Goal: Download file/media

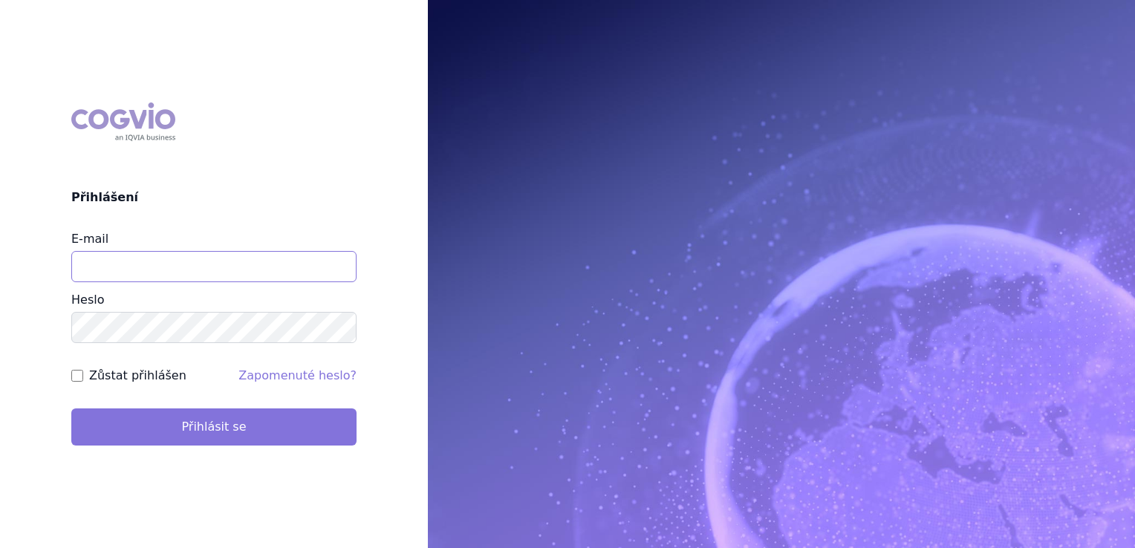
type input "jirihla@seznam.cz"
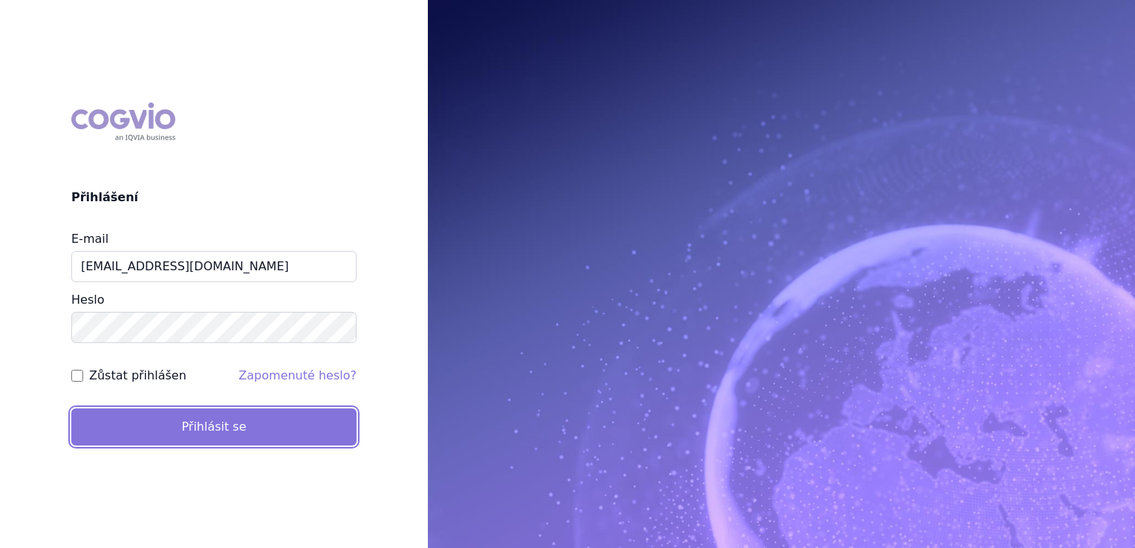
click at [238, 423] on button "Přihlásit se" at bounding box center [213, 426] width 285 height 37
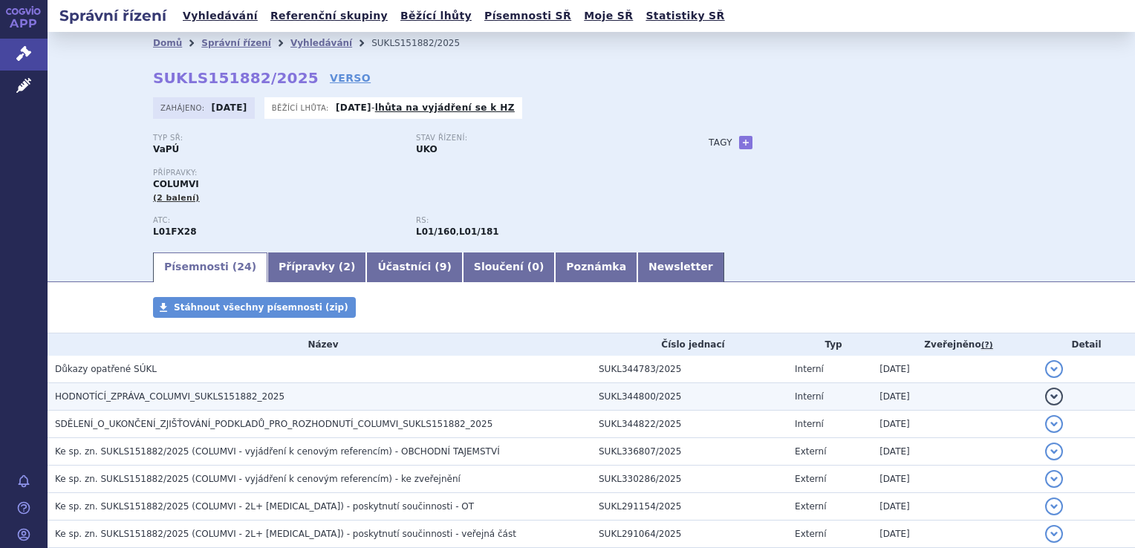
click at [200, 397] on span "HODNOTÍCÍ_ZPRÁVA_COLUMVI_SUKLS151882_2025" at bounding box center [169, 396] width 229 height 10
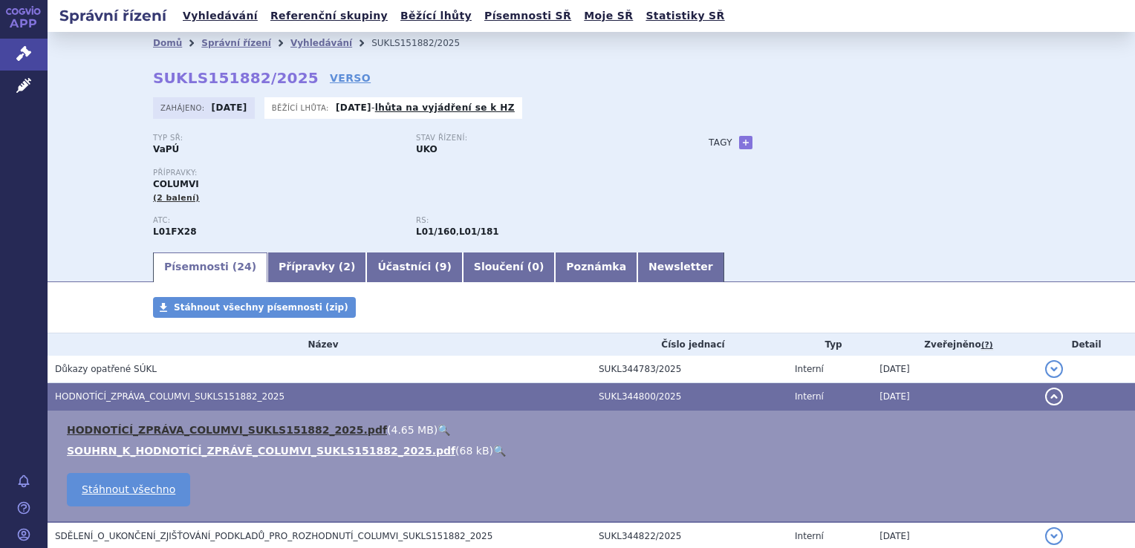
click at [259, 433] on link "HODNOTÍCÍ_ZPRÁVA_COLUMVI_SUKLS151882_2025.pdf" at bounding box center [227, 430] width 320 height 12
